Goal: Navigation & Orientation: Go to known website

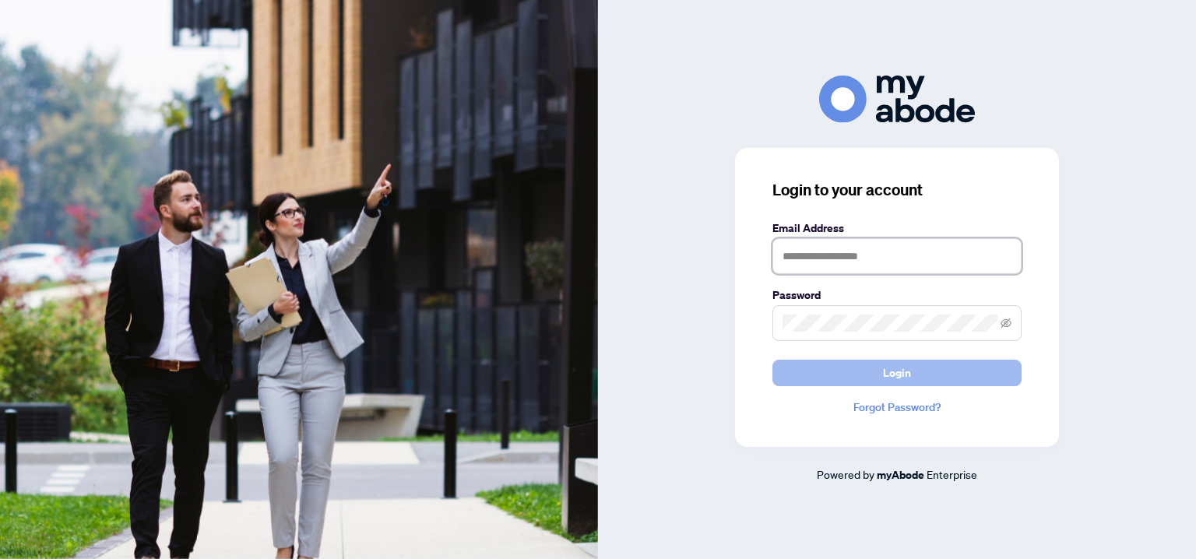
type input "**********"
click at [890, 376] on span "Login" at bounding box center [897, 372] width 28 height 25
